Goal: Check status: Check status

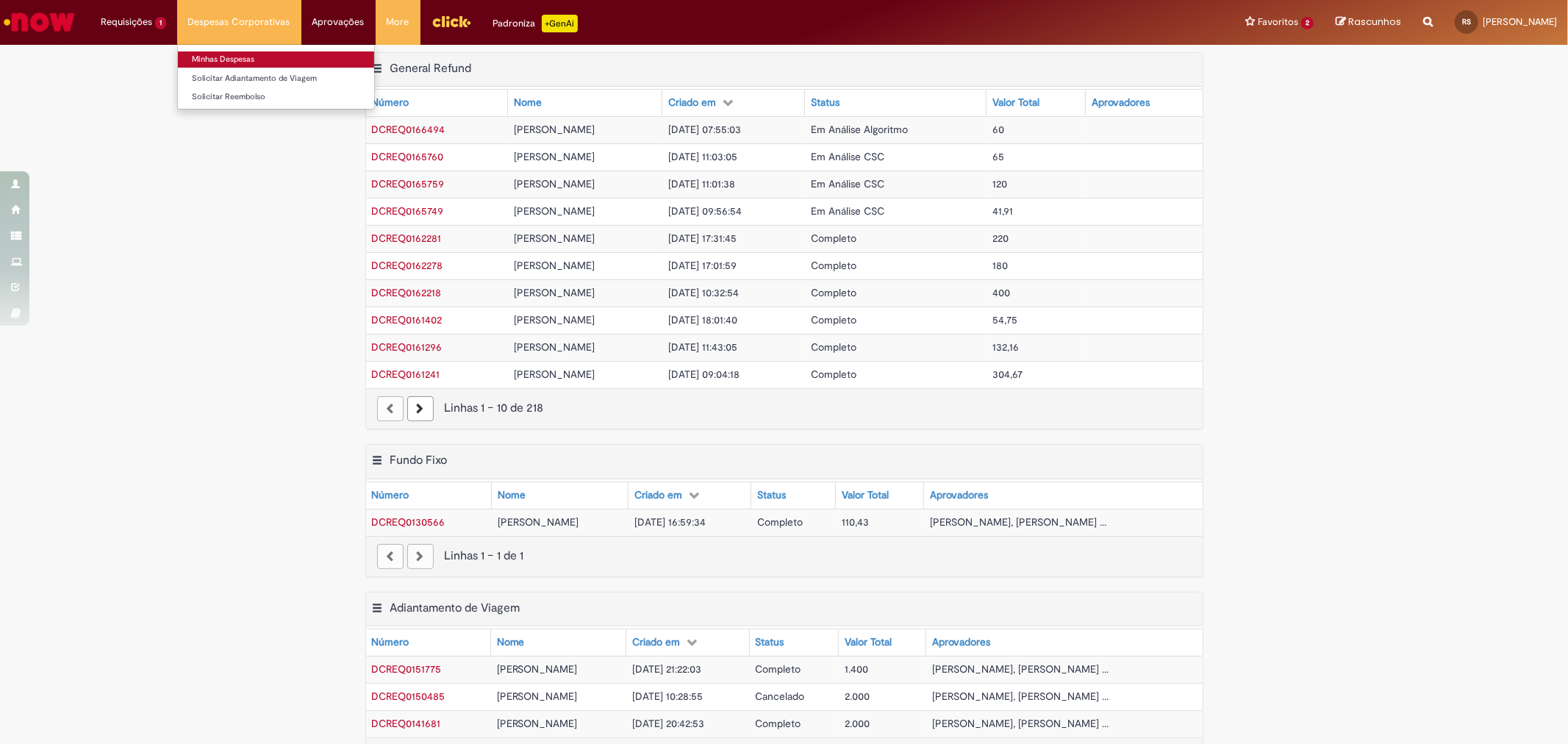
click at [228, 55] on link "Minhas Despesas" at bounding box center [276, 59] width 196 height 16
click at [409, 417] on link "Próxima página" at bounding box center [420, 408] width 26 height 25
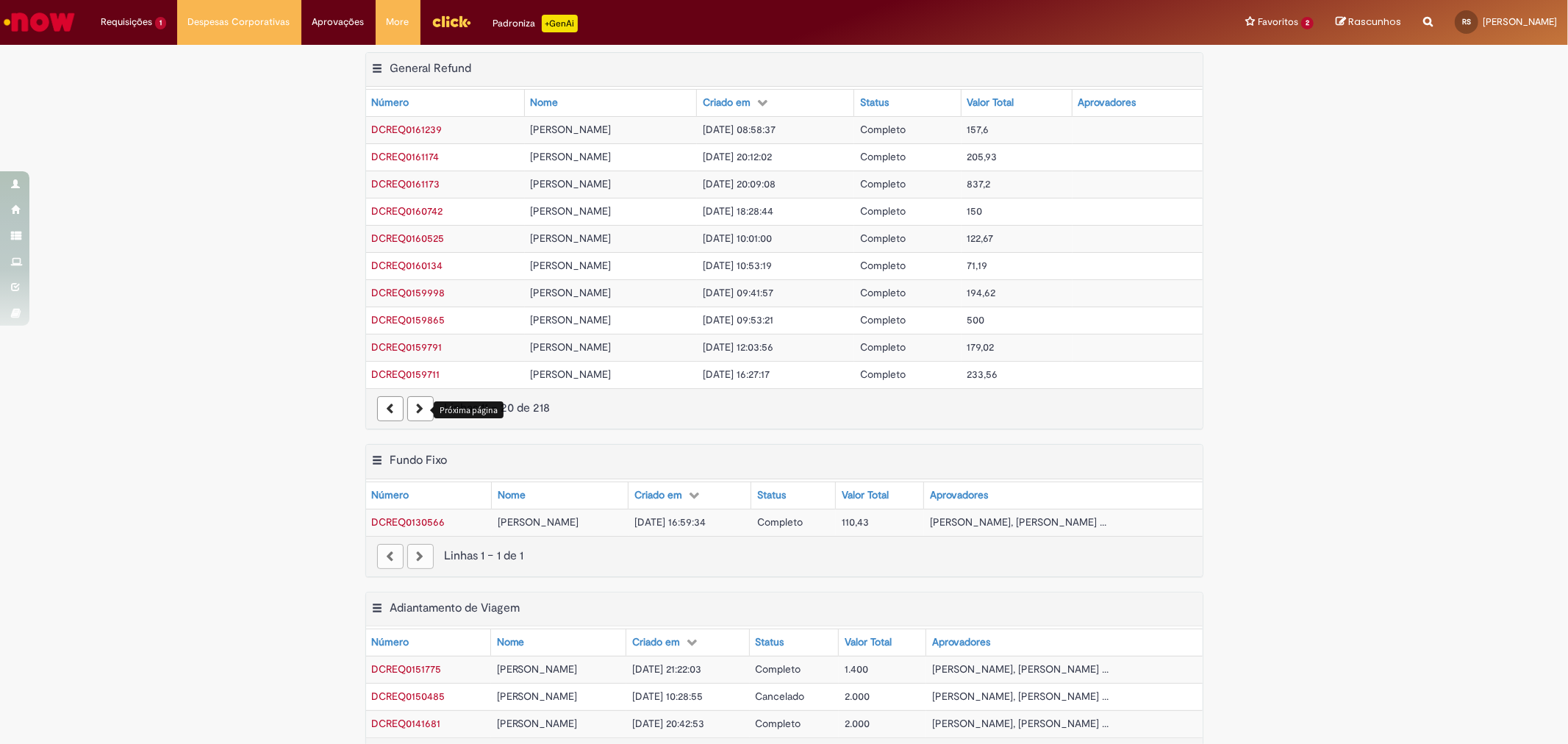
click at [417, 410] on link "Próxima página" at bounding box center [420, 408] width 26 height 25
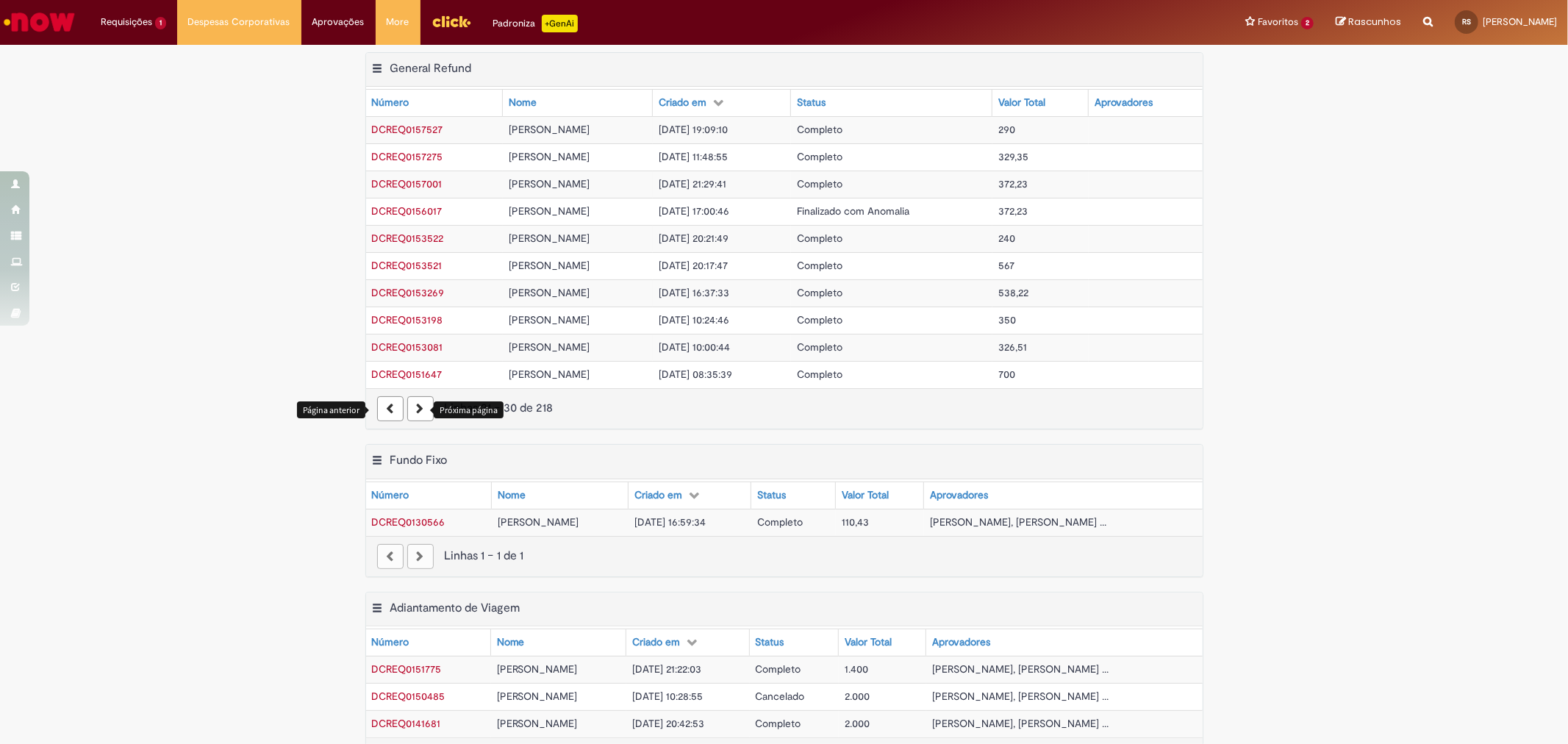
click at [394, 420] on link "Página anterior" at bounding box center [390, 408] width 26 height 25
click at [390, 414] on link "Página anterior" at bounding box center [390, 408] width 26 height 25
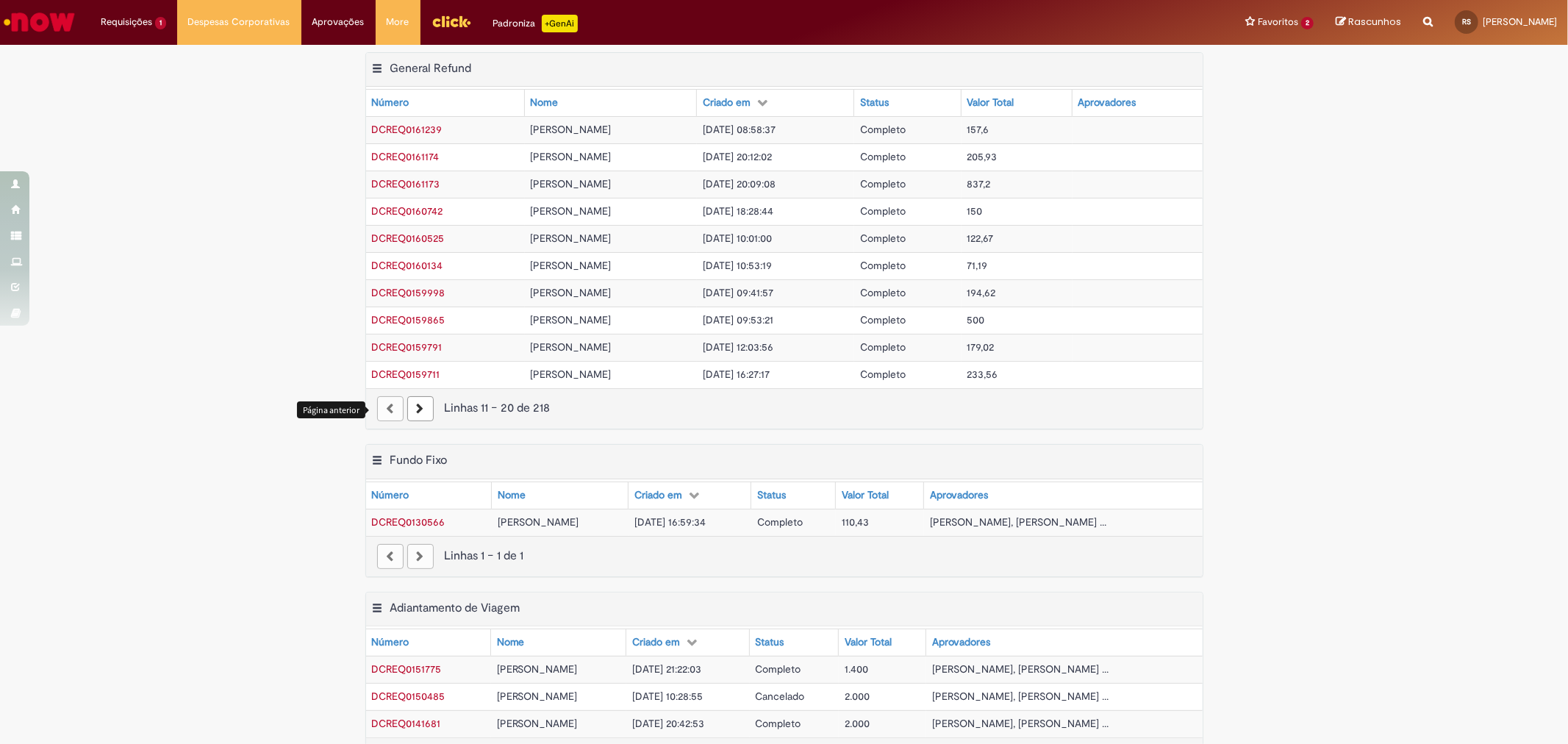
click at [390, 414] on div "paginação" at bounding box center [390, 408] width 26 height 25
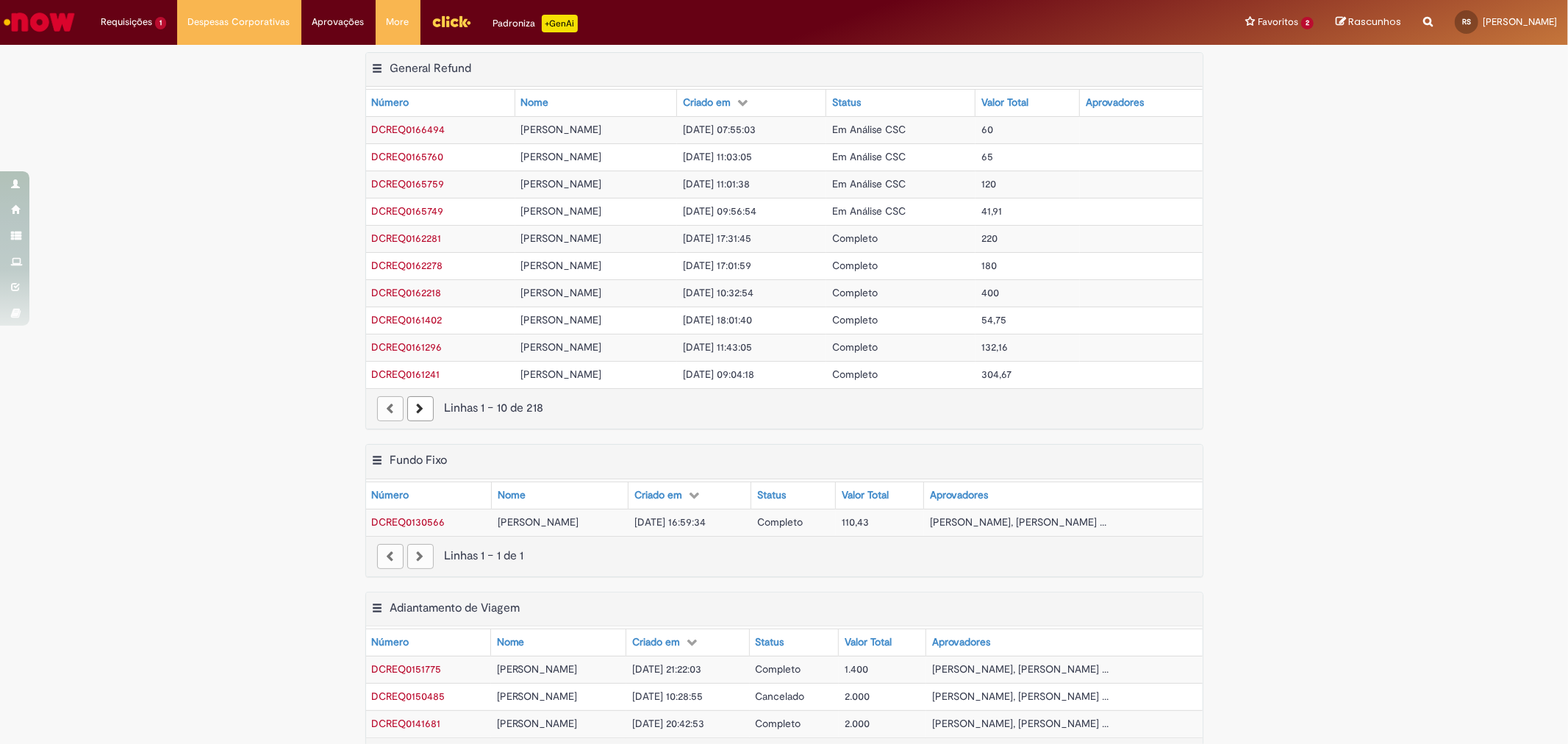
click at [390, 414] on div "paginação" at bounding box center [390, 408] width 26 height 25
click at [136, 89] on span "7d atrás 7 dias atrás R13436973" at bounding box center [171, 90] width 132 height 12
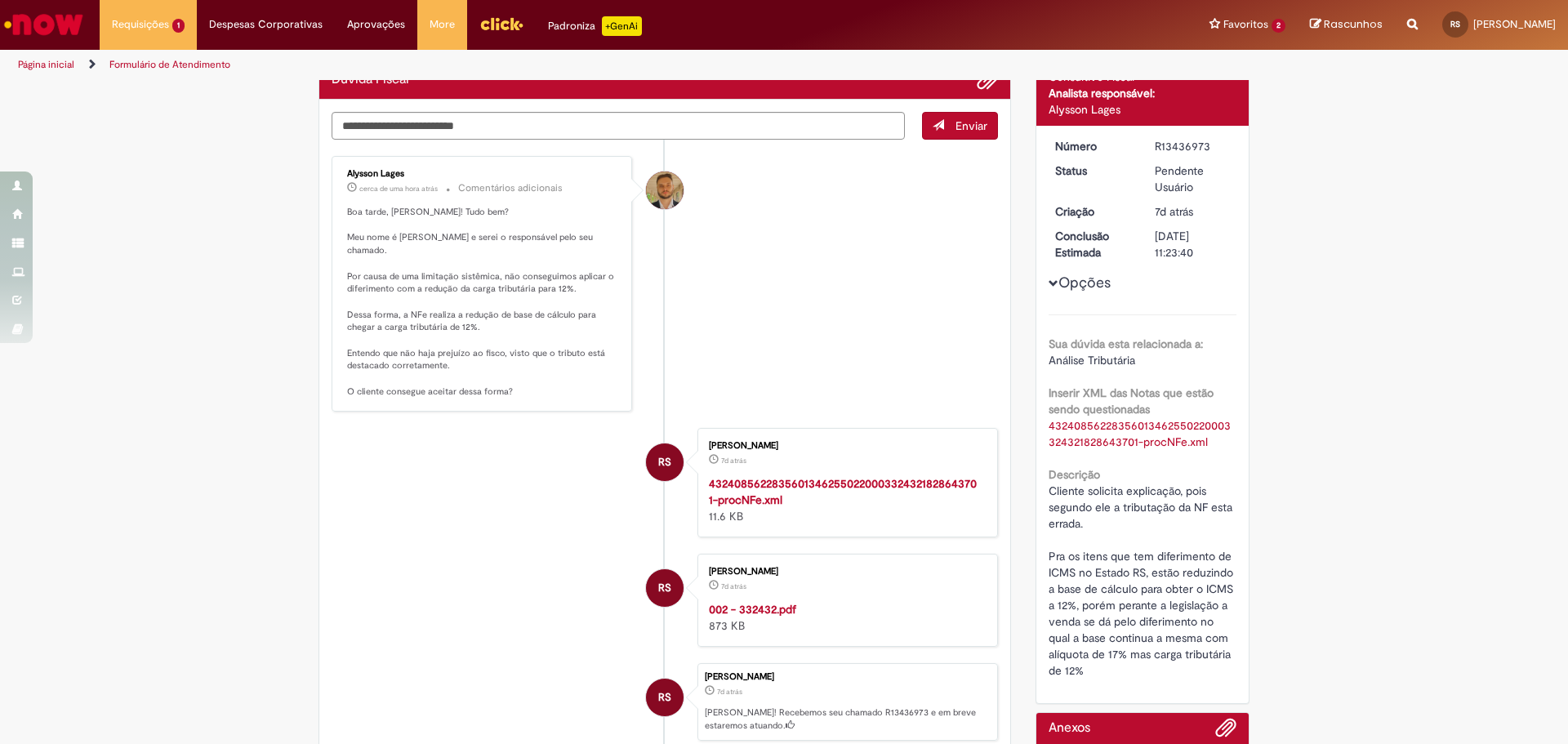
scroll to position [149, 0]
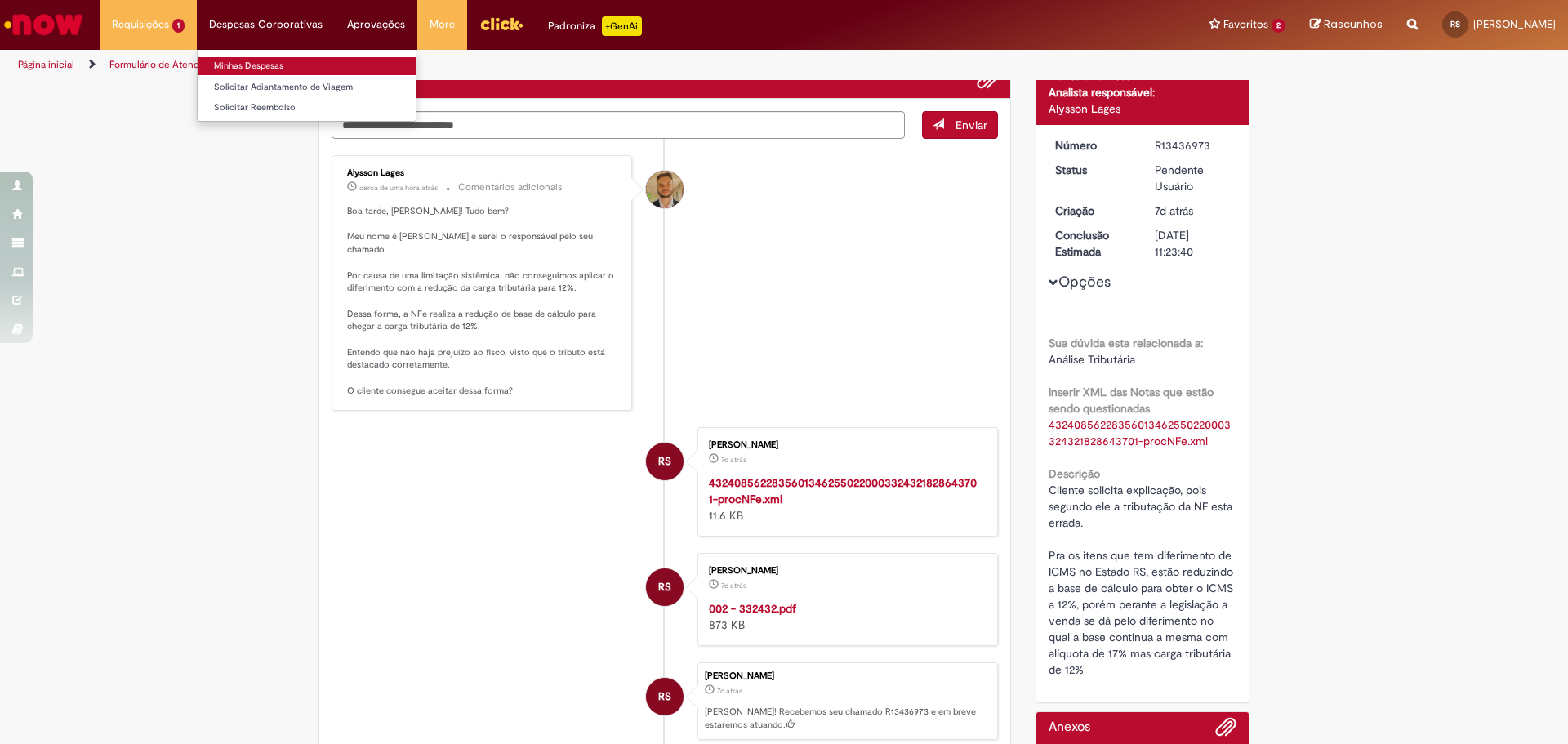
click at [255, 64] on link "Minhas Despesas" at bounding box center [307, 65] width 218 height 18
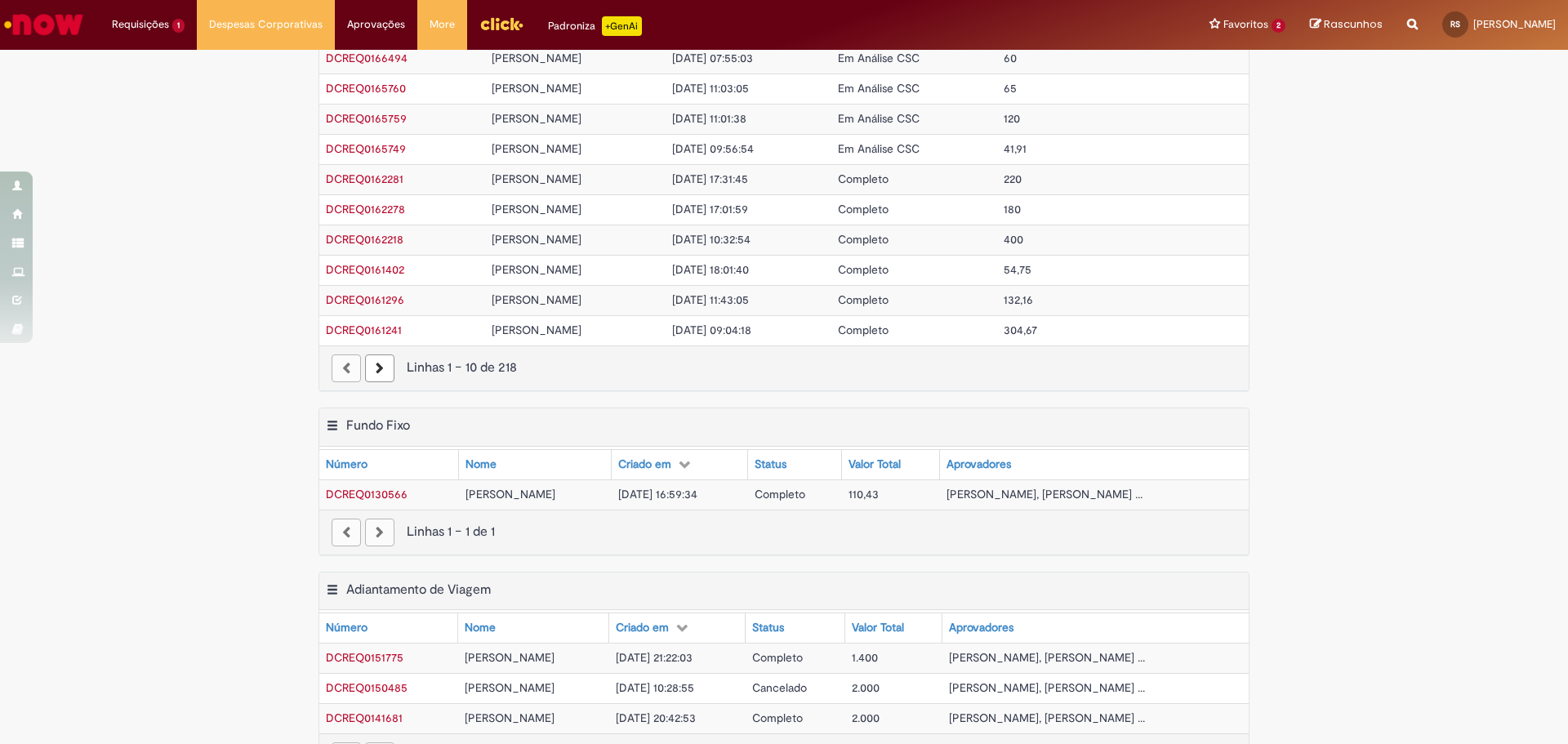
scroll to position [327, 0]
